Goal: Use online tool/utility: Utilize a website feature to perform a specific function

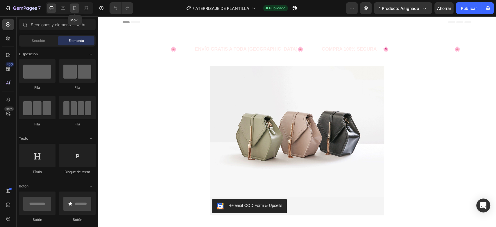
click at [74, 6] on icon at bounding box center [75, 8] width 6 height 6
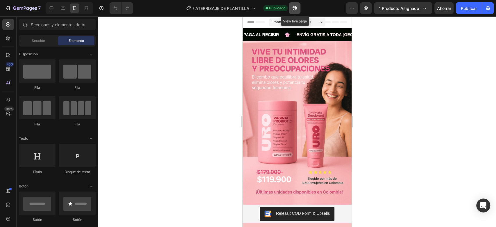
click at [300, 10] on button "button" at bounding box center [295, 8] width 12 height 12
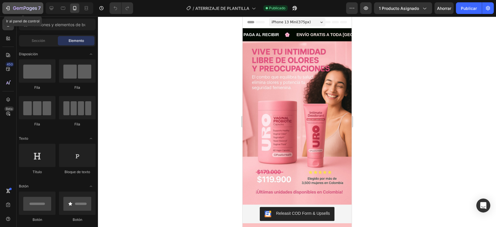
click at [18, 11] on icon "button" at bounding box center [25, 8] width 24 height 5
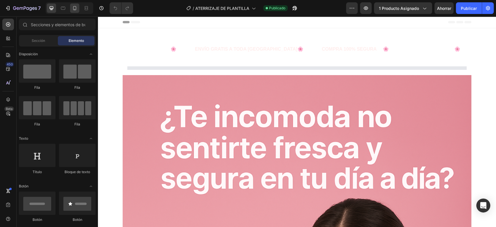
click at [74, 7] on icon at bounding box center [75, 8] width 6 height 6
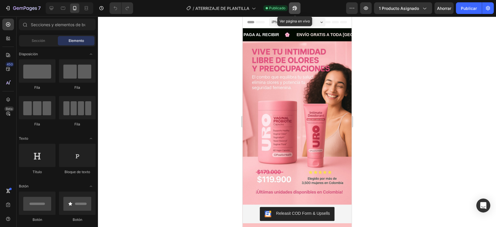
click at [293, 9] on icon "button" at bounding box center [293, 9] width 1 height 1
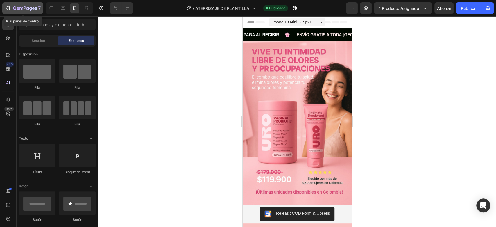
click at [31, 13] on button "7" at bounding box center [22, 8] width 41 height 12
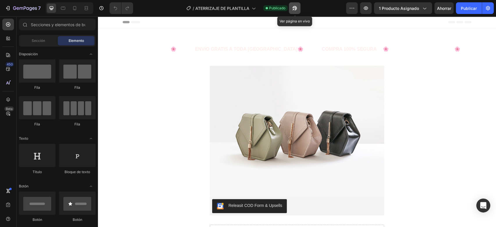
click at [297, 7] on icon "button" at bounding box center [295, 8] width 6 height 6
